Goal: Task Accomplishment & Management: Manage account settings

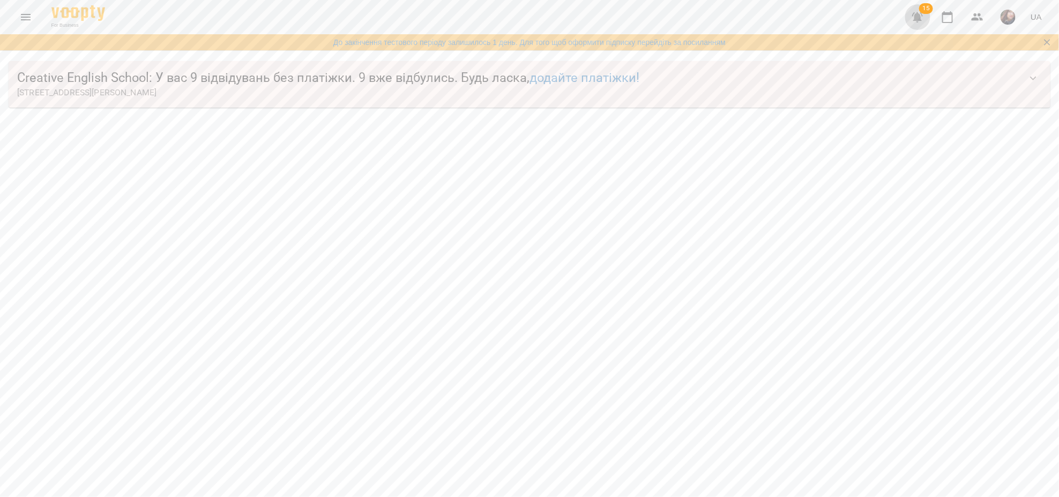
click at [911, 18] on button "button" at bounding box center [918, 17] width 26 height 26
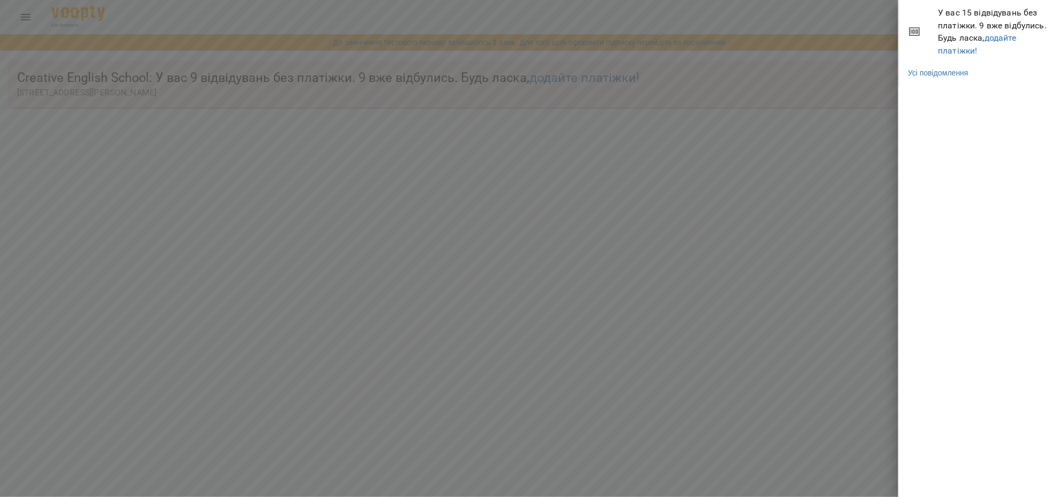
click at [723, 361] on div at bounding box center [529, 248] width 1059 height 497
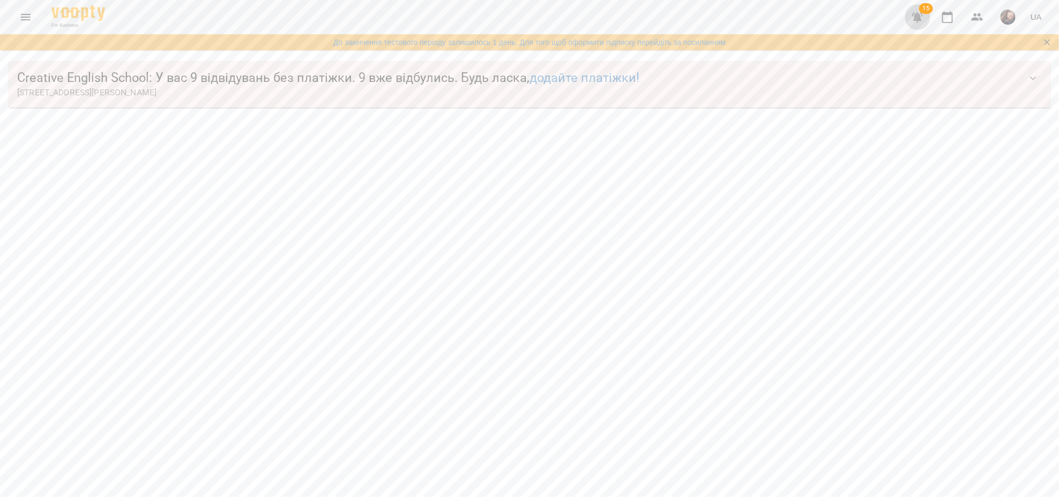
click at [914, 10] on button "button" at bounding box center [918, 17] width 26 height 26
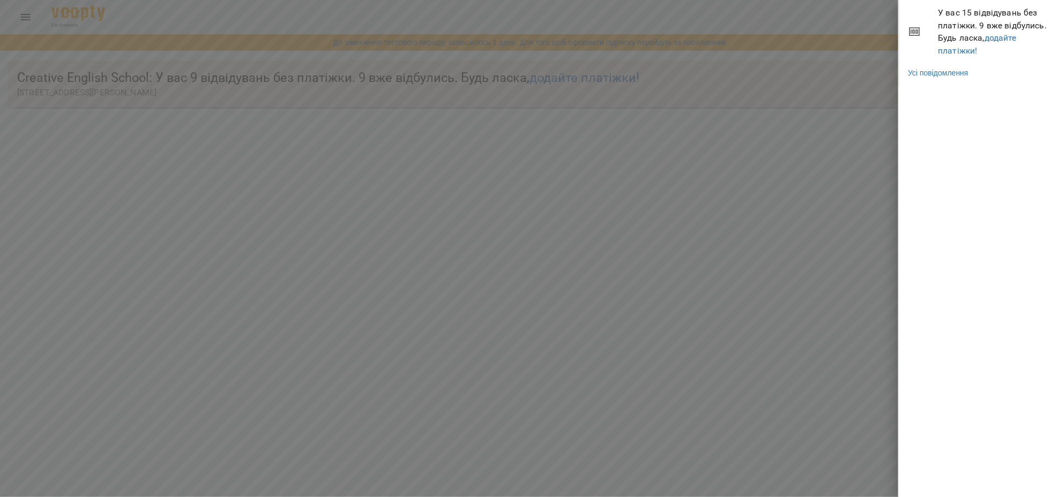
click at [830, 249] on div at bounding box center [529, 248] width 1059 height 497
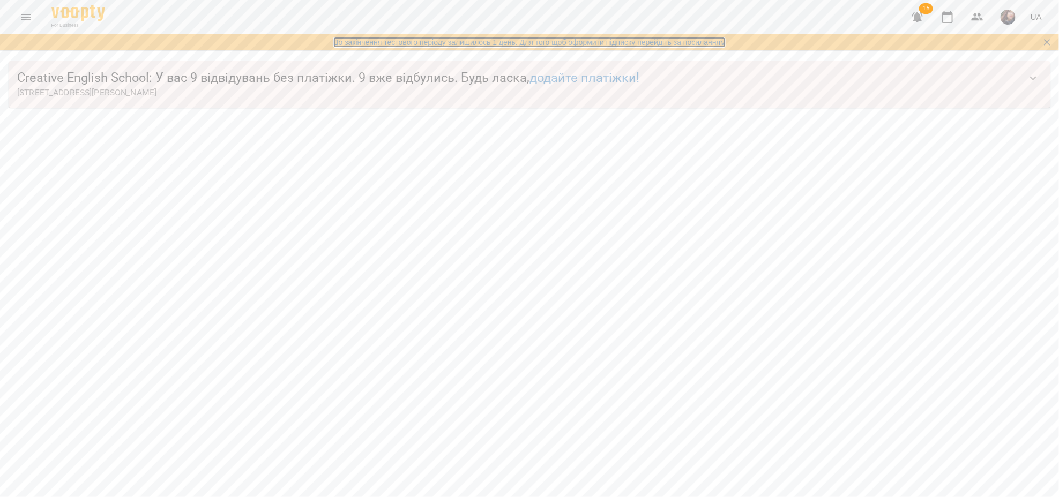
click at [617, 43] on link "До закінчення тестового періоду залишилось 1 день. Для того щоб оформити підпис…" at bounding box center [529, 42] width 392 height 11
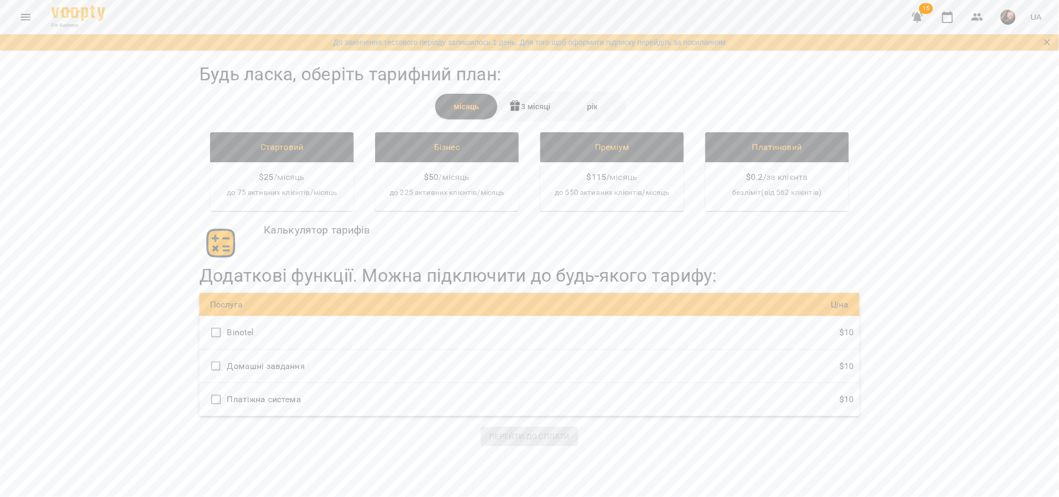
click at [20, 16] on icon "Menu" at bounding box center [25, 17] width 13 height 13
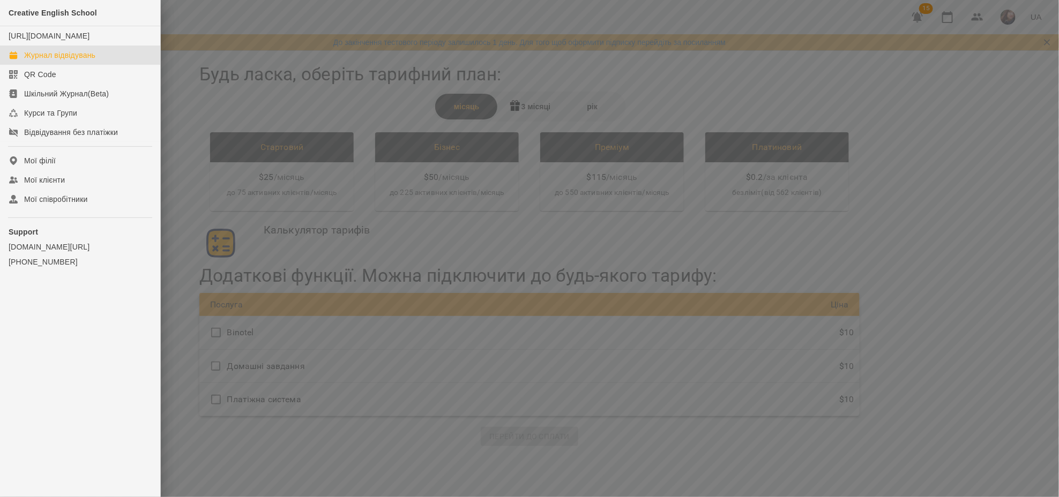
click at [54, 61] on div "Журнал відвідувань" at bounding box center [59, 55] width 71 height 11
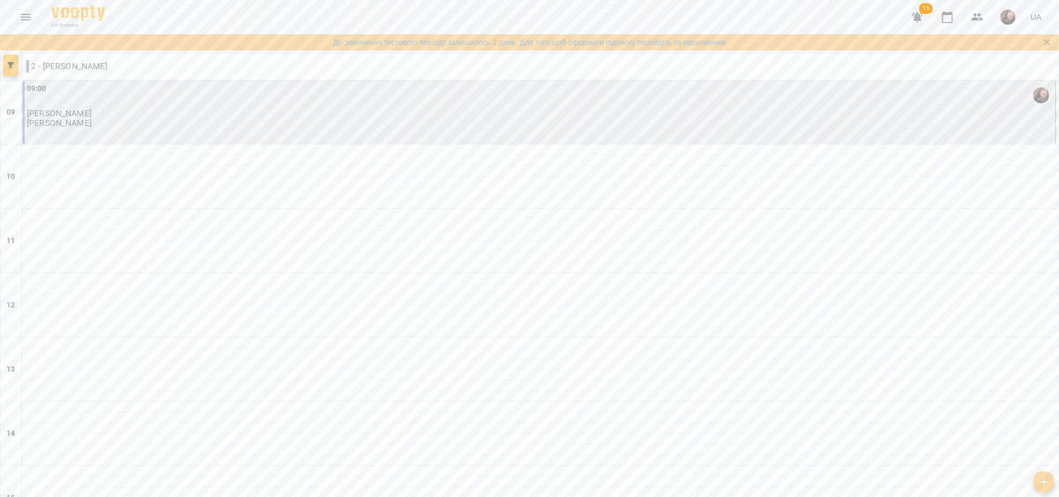
scroll to position [286, 0]
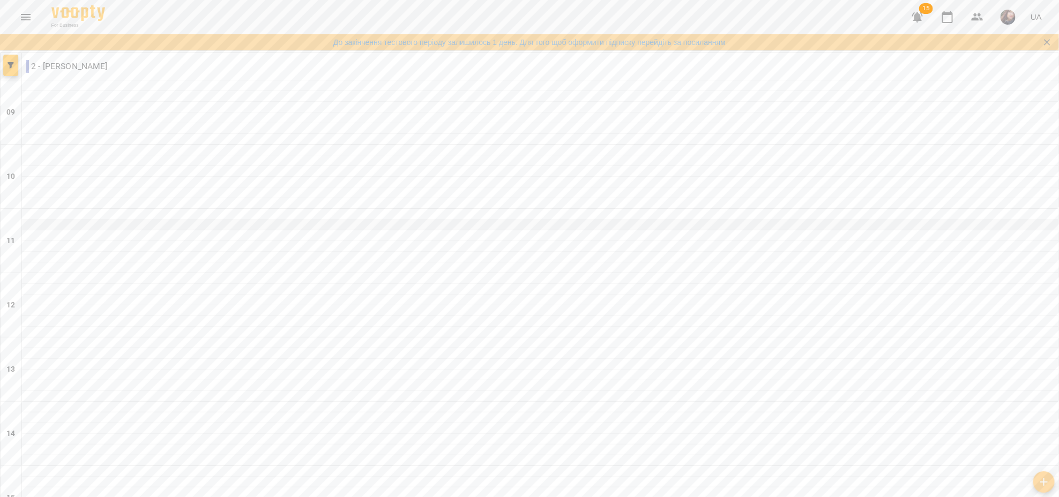
scroll to position [426, 0]
